Goal: Task Accomplishment & Management: Use online tool/utility

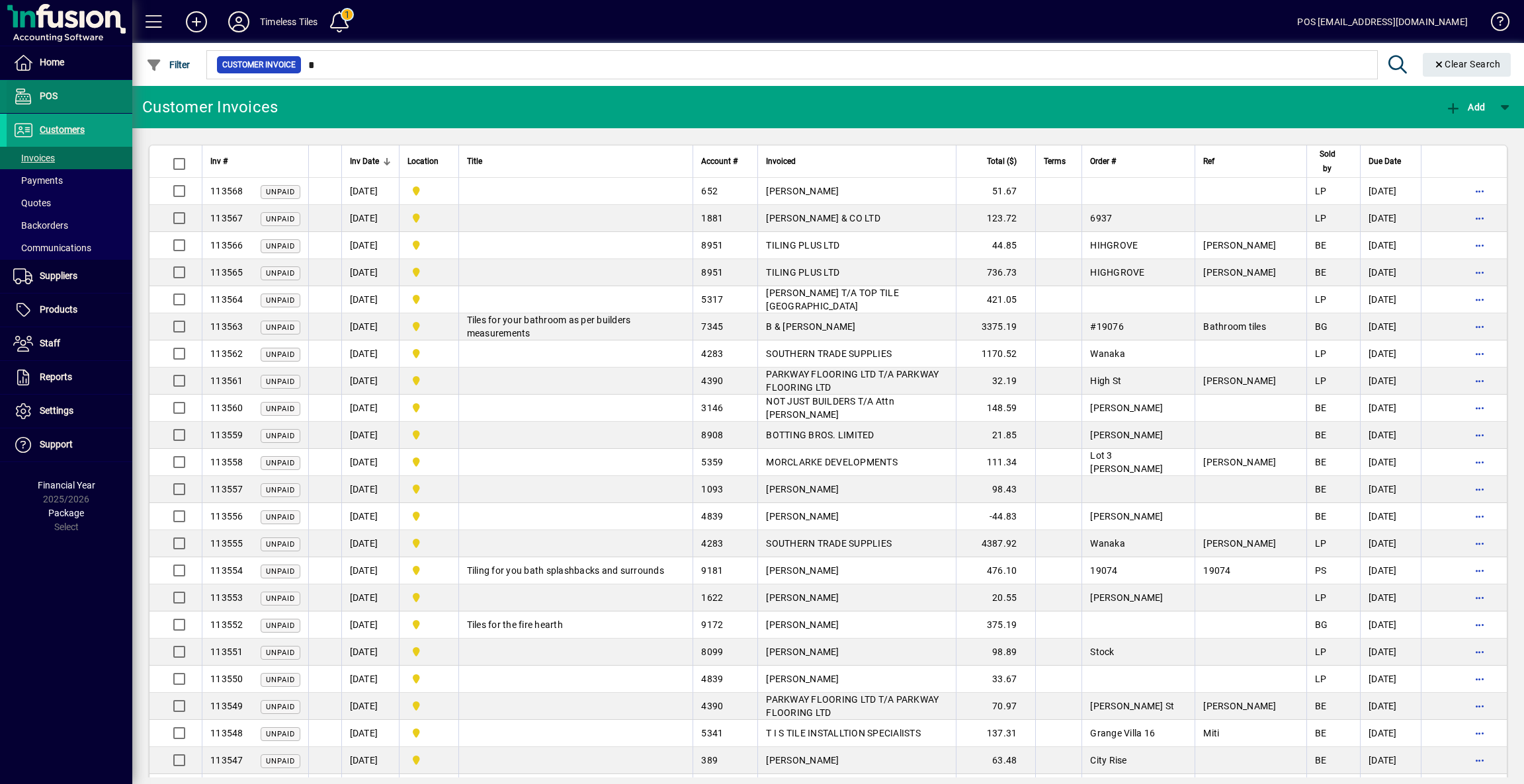
click at [53, 93] on span "POS" at bounding box center [49, 96] width 18 height 11
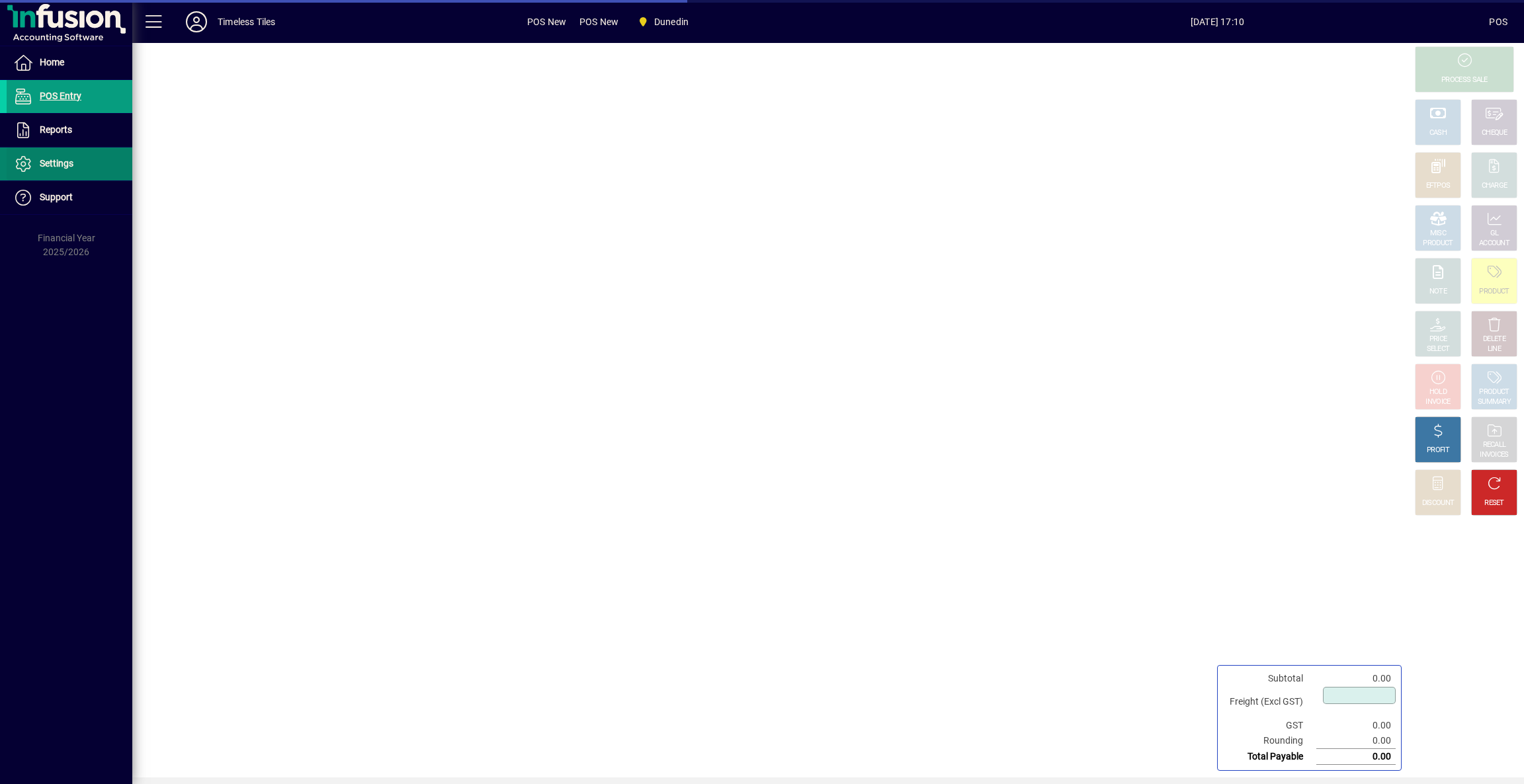
type input "****"
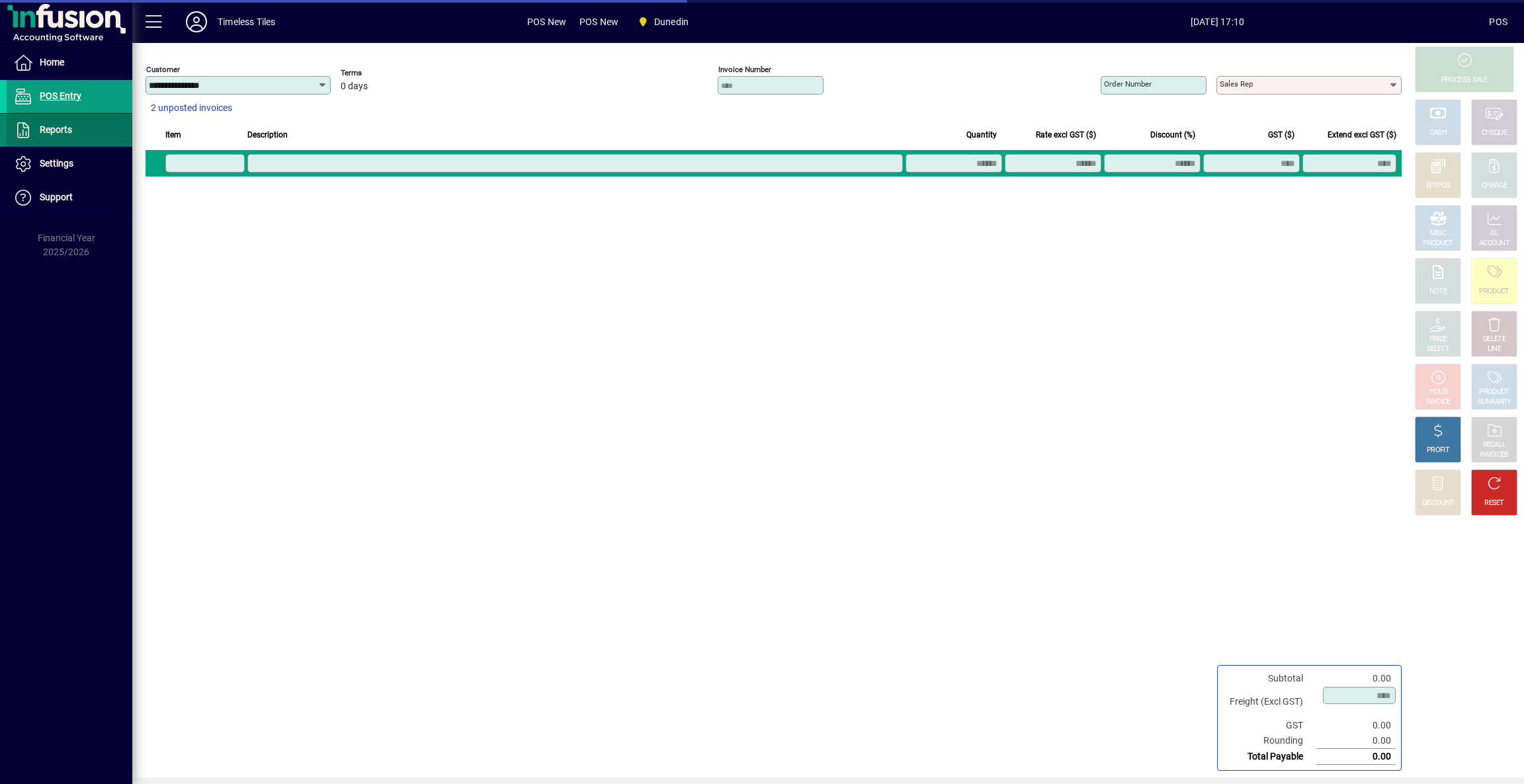
click at [60, 131] on span "Reports" at bounding box center [55, 129] width 32 height 11
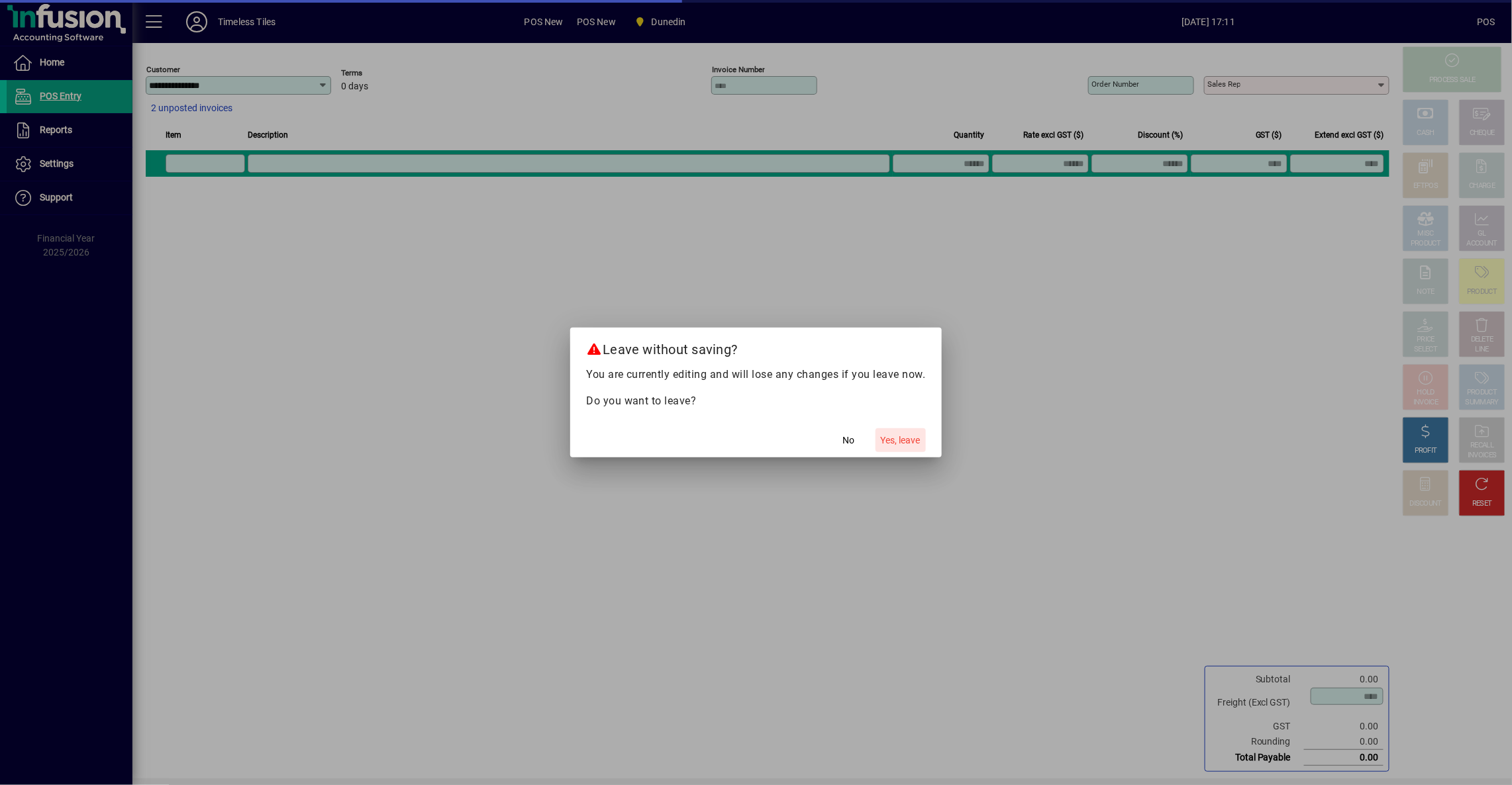
click at [897, 443] on span "Yes, leave" at bounding box center [901, 441] width 40 height 14
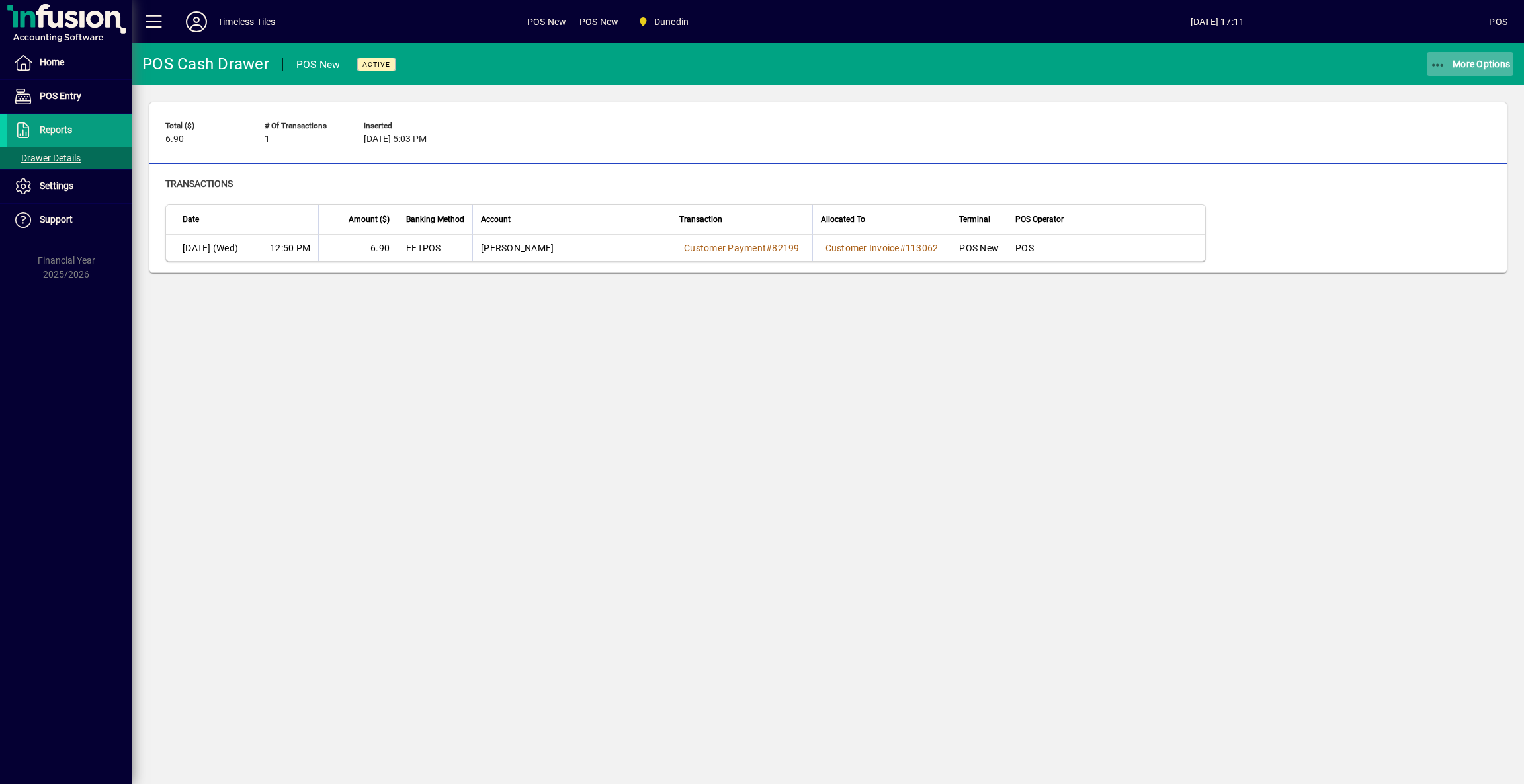
click at [1481, 50] on span "button" at bounding box center [1471, 64] width 88 height 31
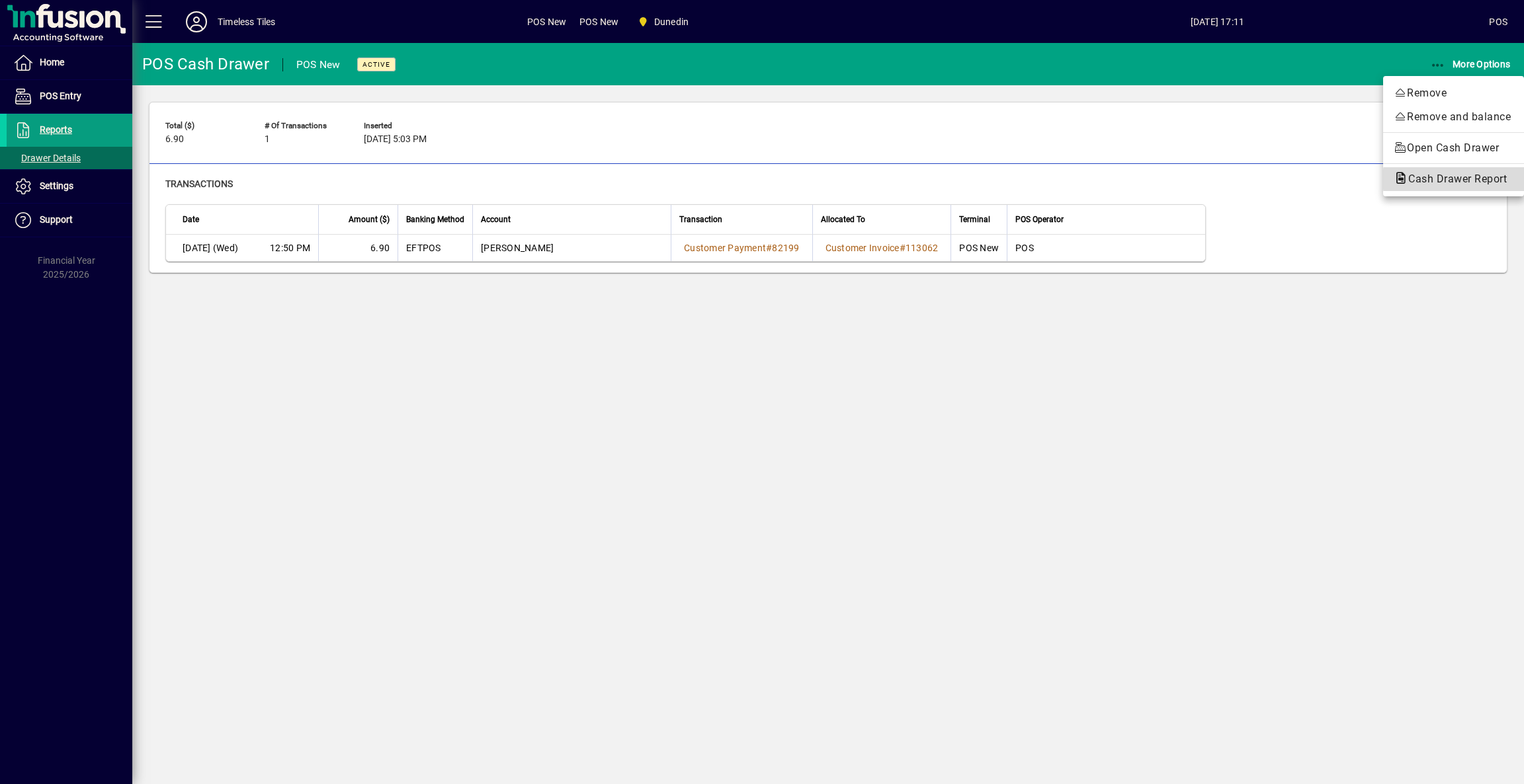
click at [1459, 179] on span "Cash Drawer Report" at bounding box center [1454, 179] width 120 height 12
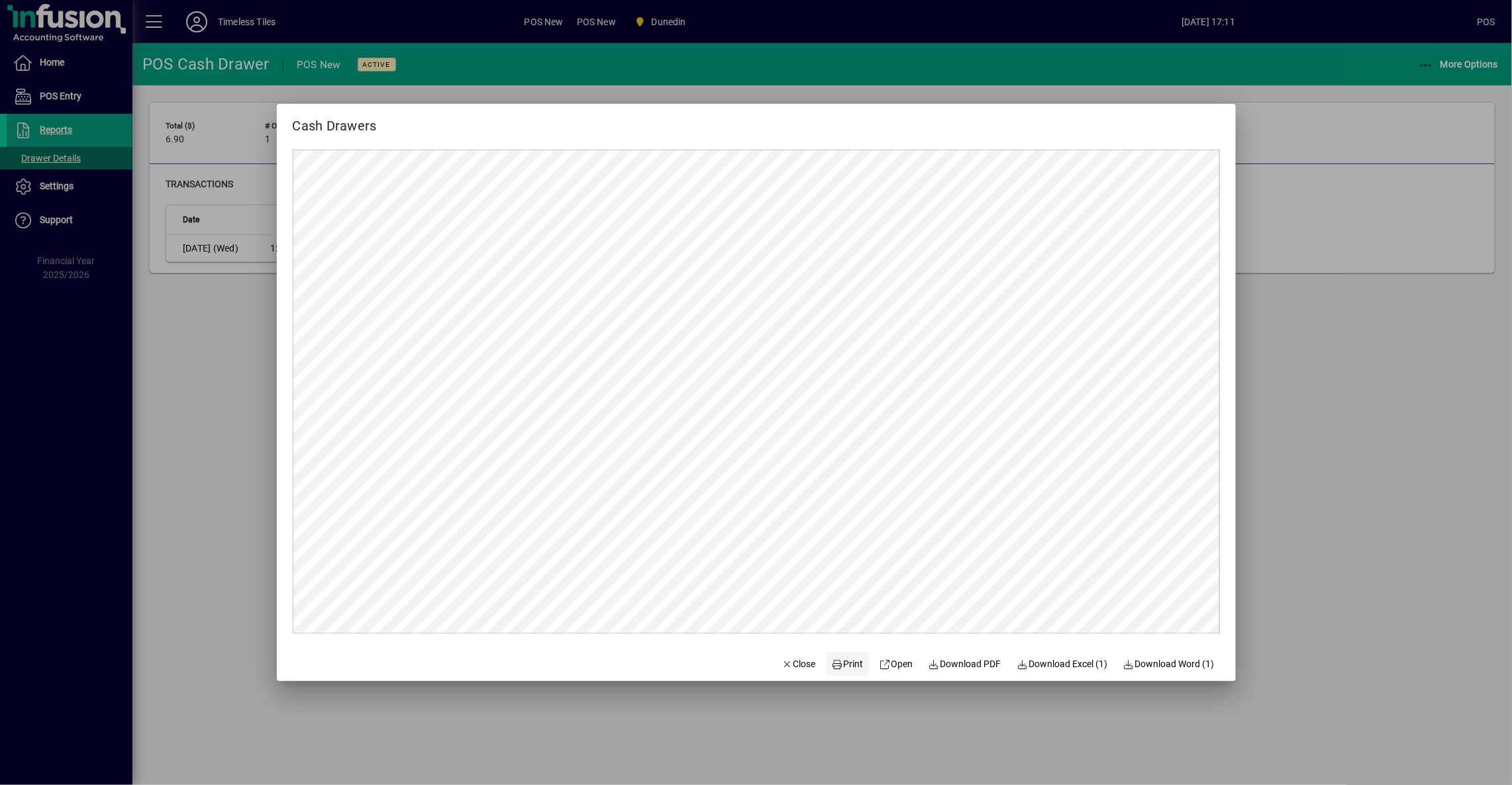
click at [836, 669] on span "Print" at bounding box center [847, 664] width 31 height 14
click at [805, 649] on span "button" at bounding box center [798, 664] width 45 height 31
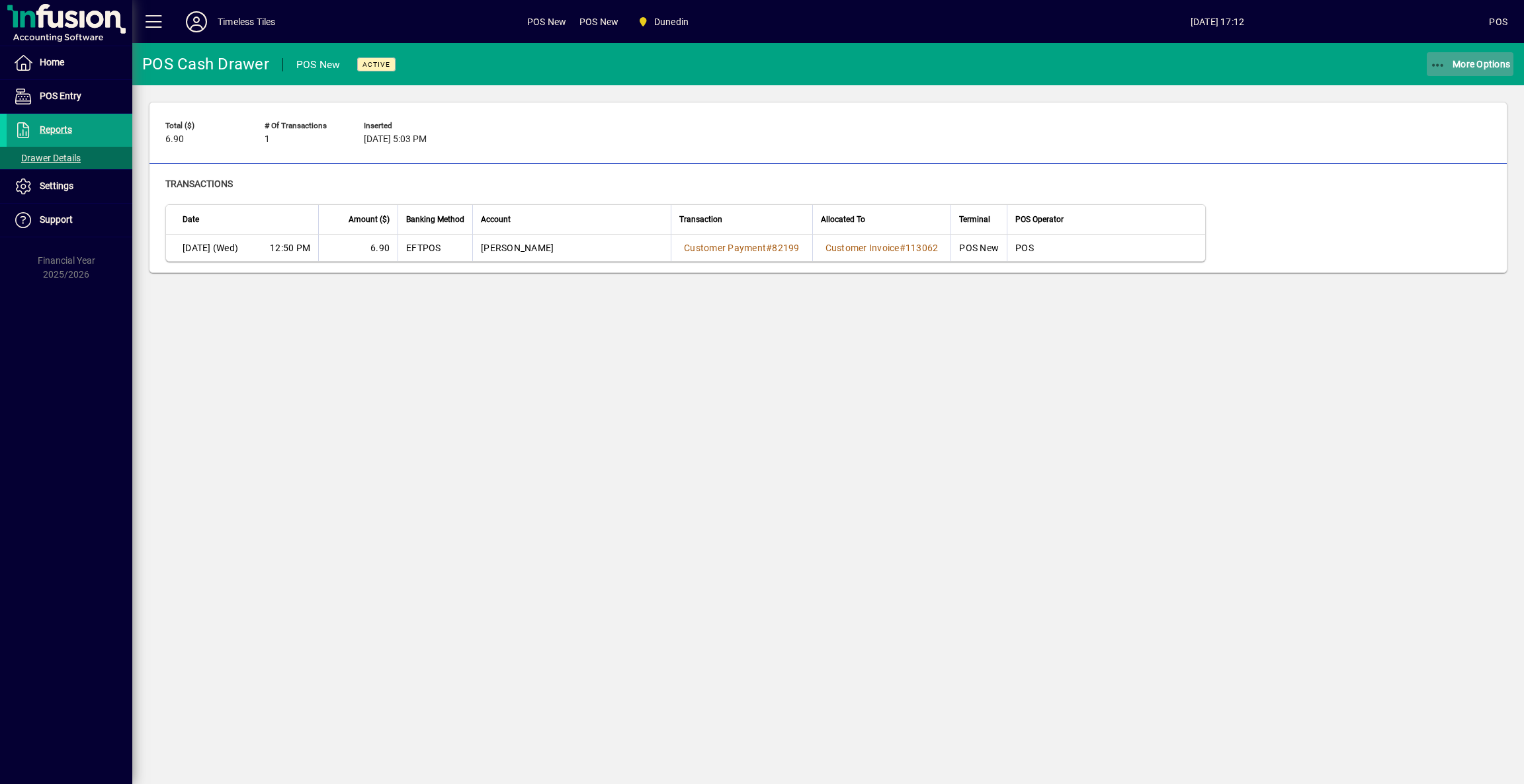
click at [1478, 70] on span "button" at bounding box center [1471, 64] width 88 height 31
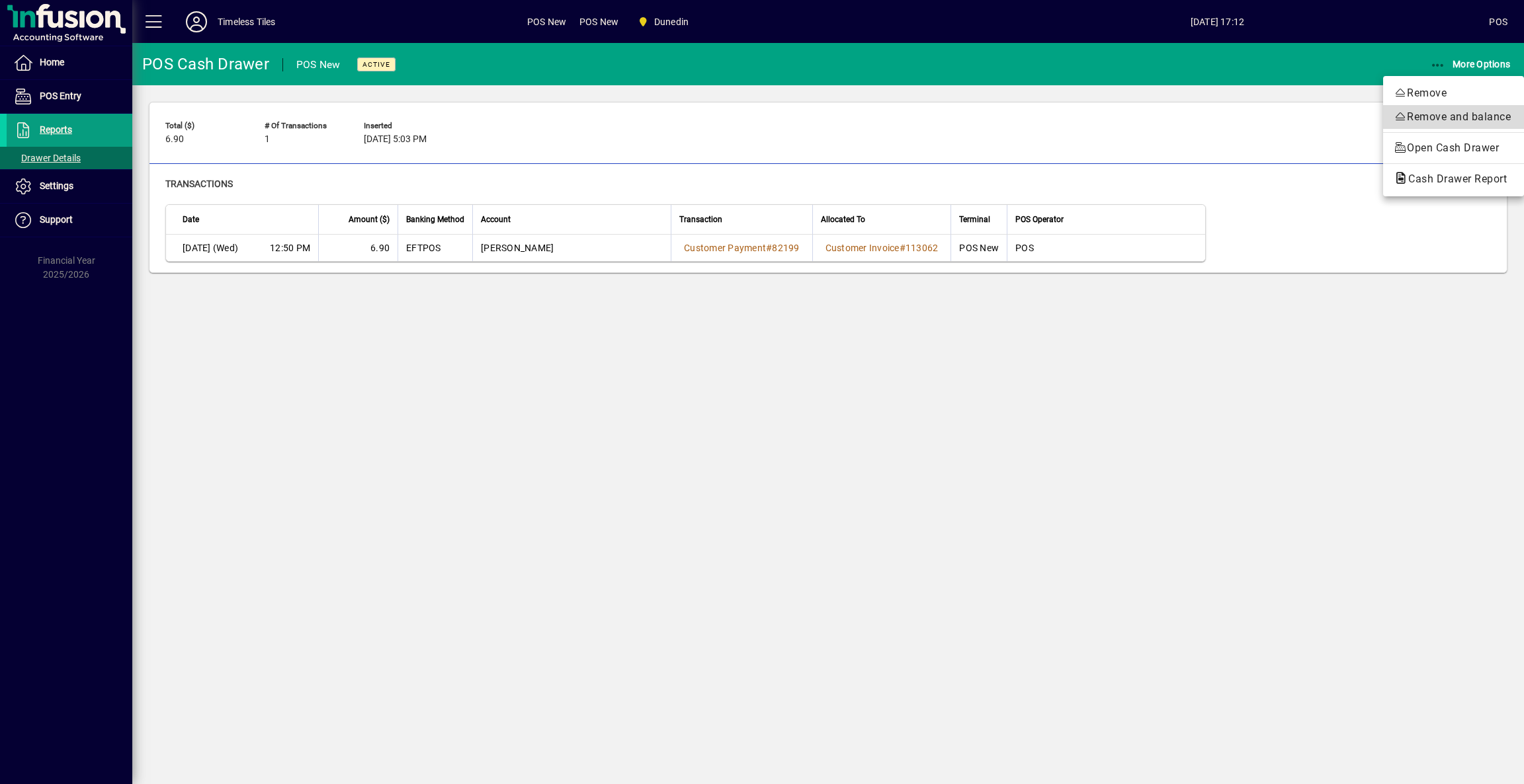
click at [1424, 117] on span "Remove and balance" at bounding box center [1454, 117] width 120 height 16
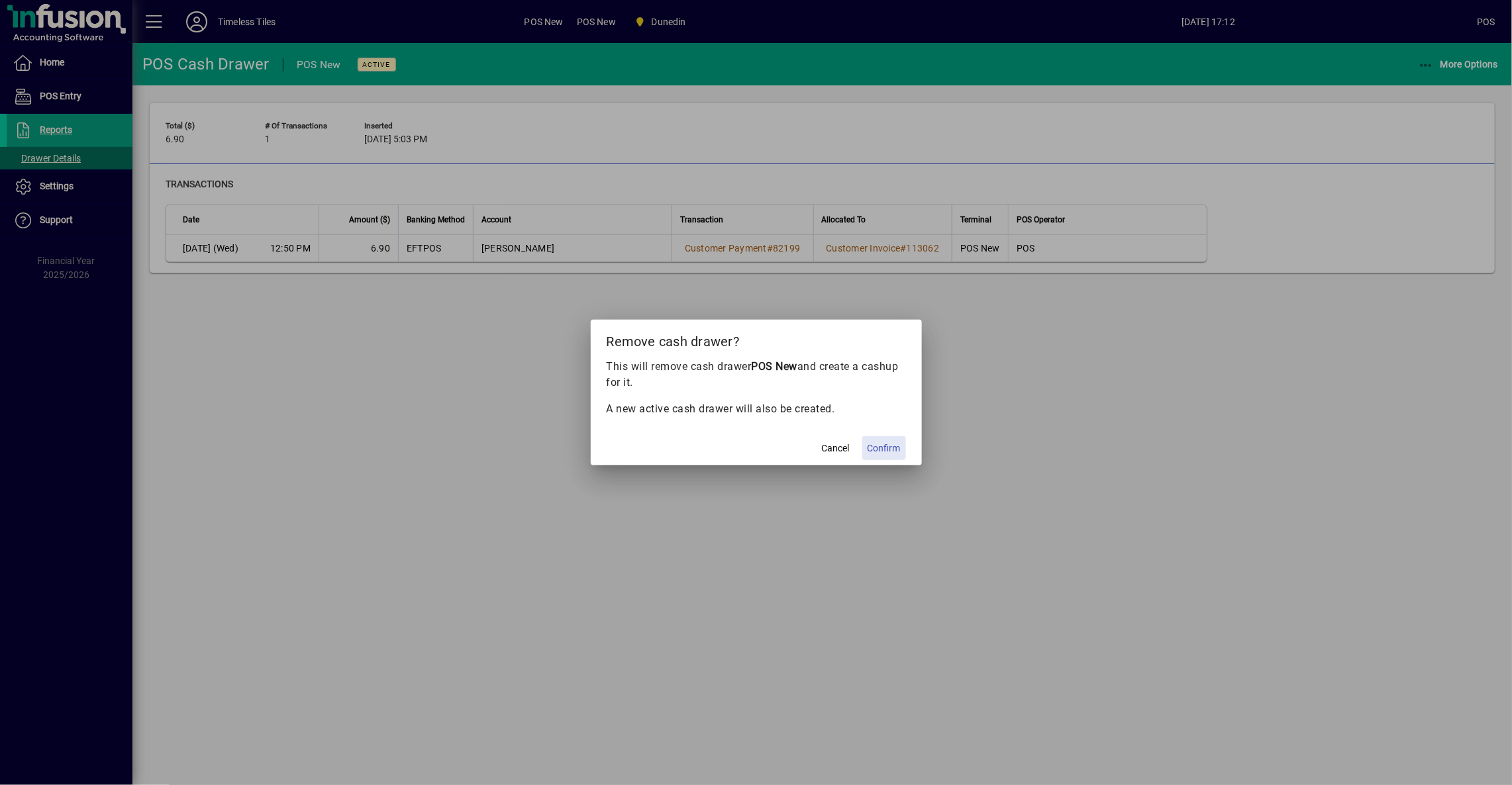
click at [903, 447] on span at bounding box center [884, 448] width 44 height 31
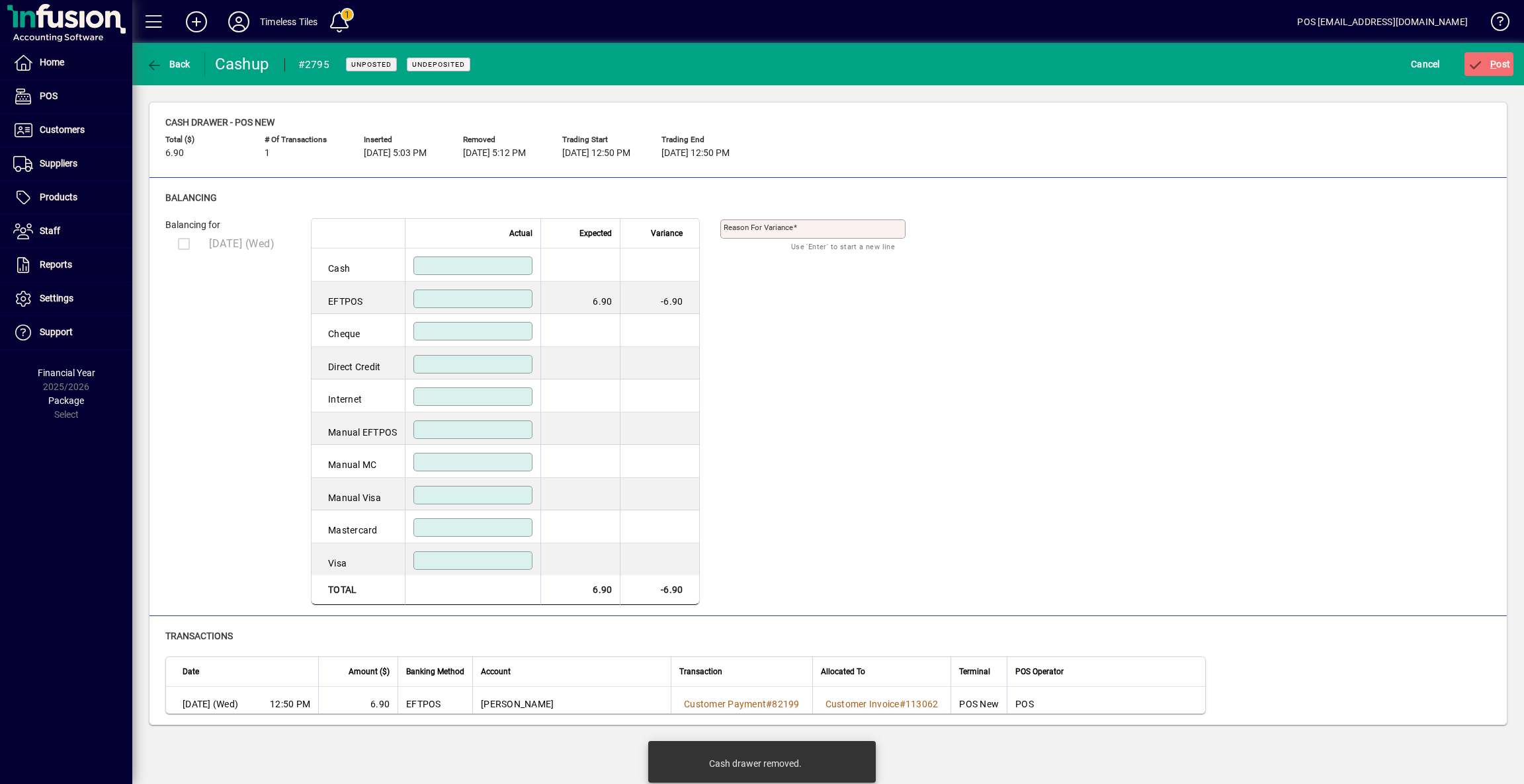
click at [498, 303] on input at bounding box center [474, 299] width 115 height 11
type input "****"
drag, startPoint x: 1033, startPoint y: 423, endPoint x: 1033, endPoint y: 434, distance: 11.0
click at [1032, 421] on div "Balancing for [DATE] (Wed) Actual Expected Variance Cash EFTPOS **** 6.90 0.00 …" at bounding box center [828, 412] width 1325 height 388
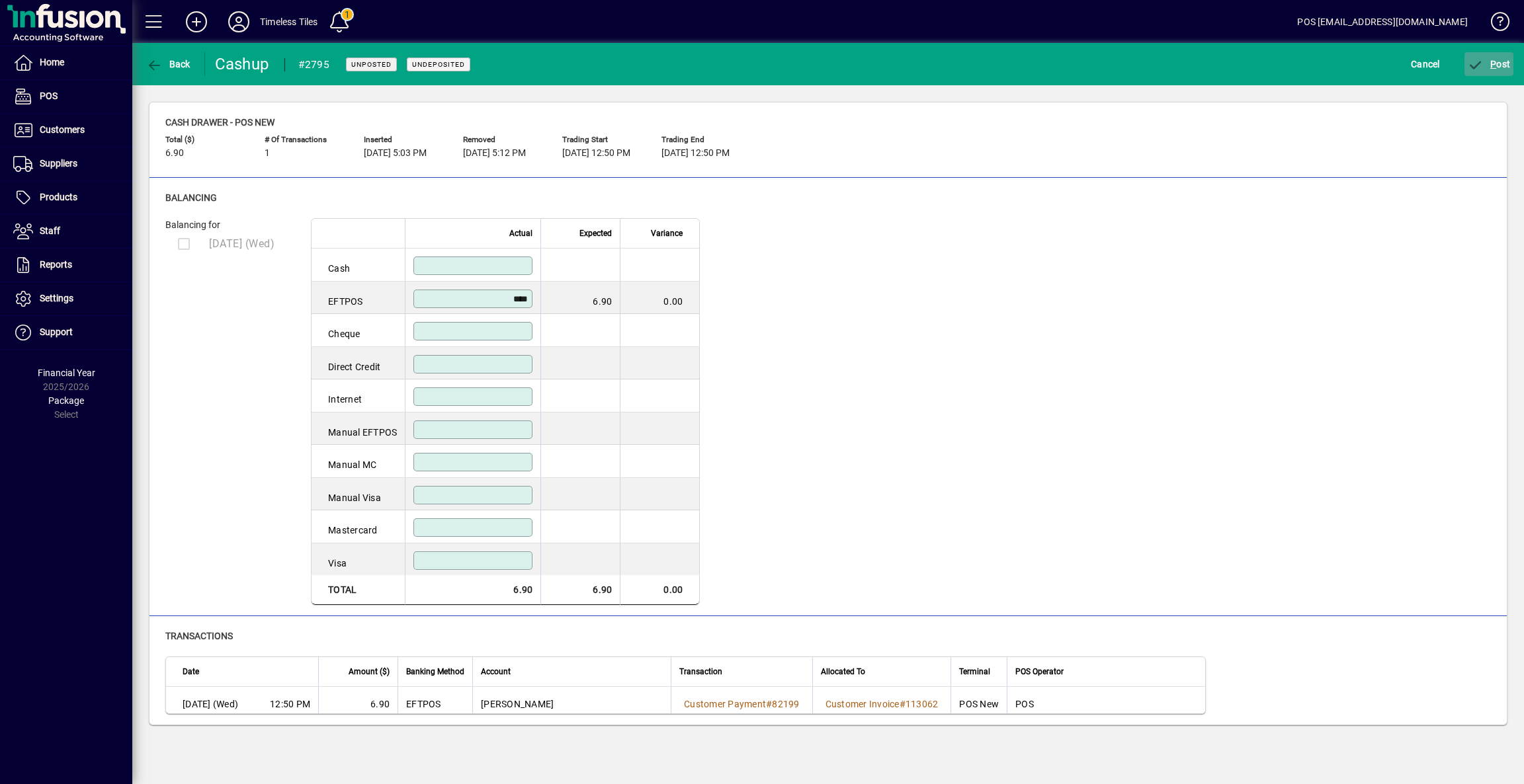
click at [1490, 64] on span "P ost" at bounding box center [1489, 64] width 43 height 11
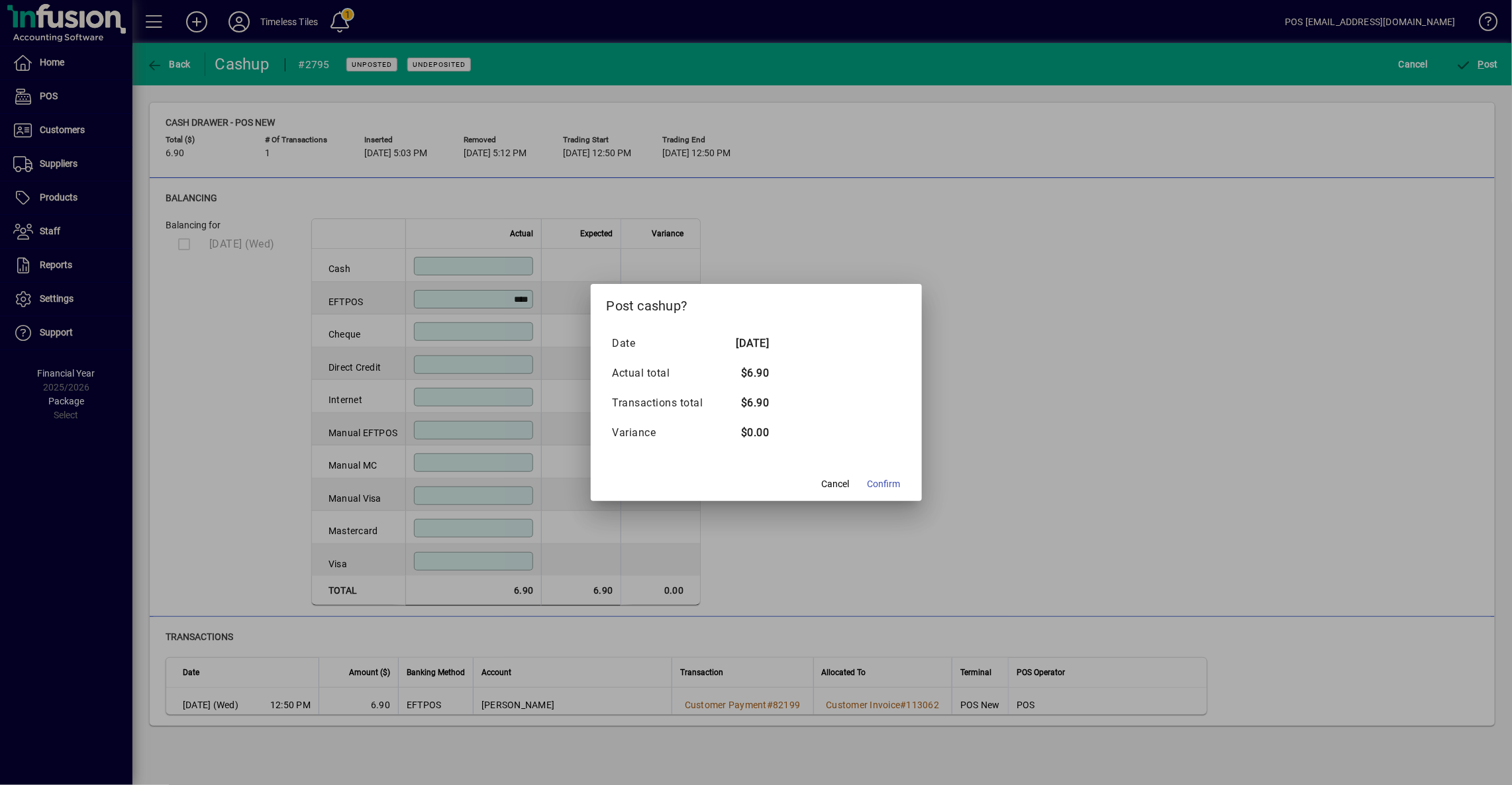
click at [896, 481] on span "Confirm" at bounding box center [884, 484] width 33 height 14
